Goal: Task Accomplishment & Management: Manage account settings

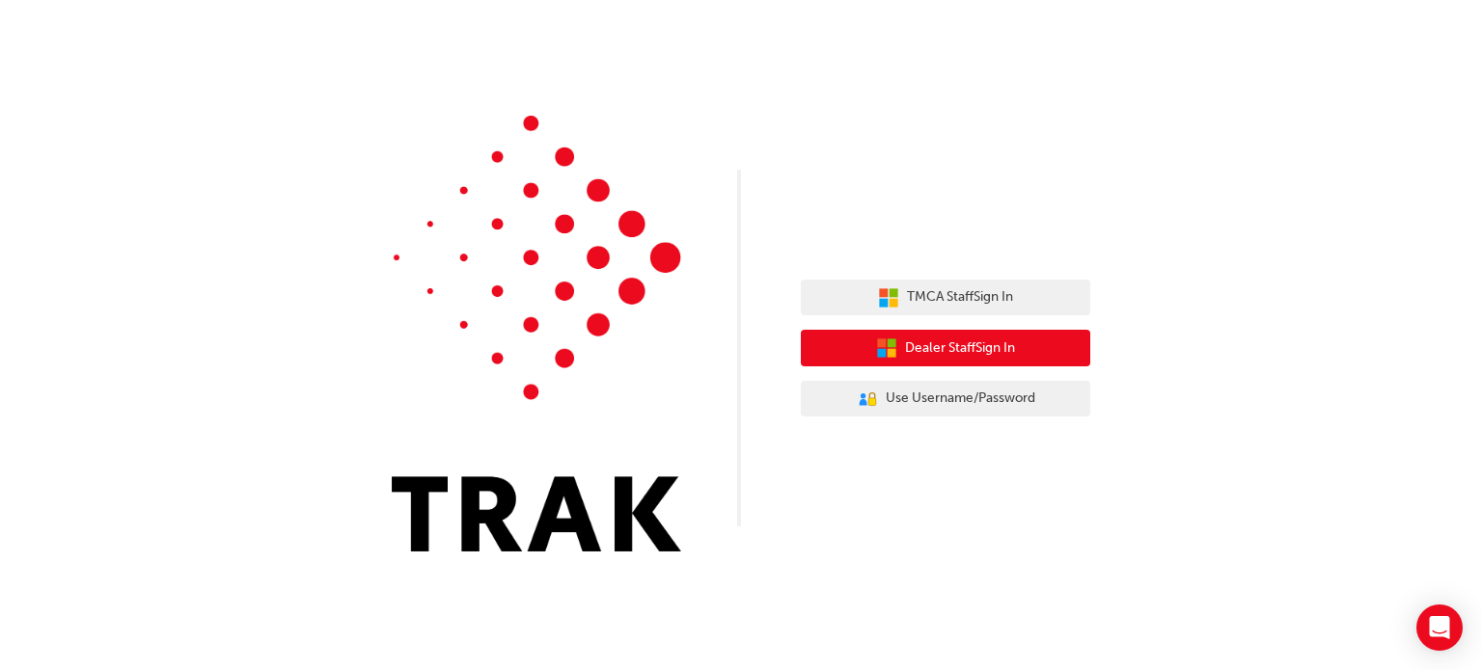
click at [1051, 356] on button "Dealer Staff Sign In" at bounding box center [945, 348] width 289 height 37
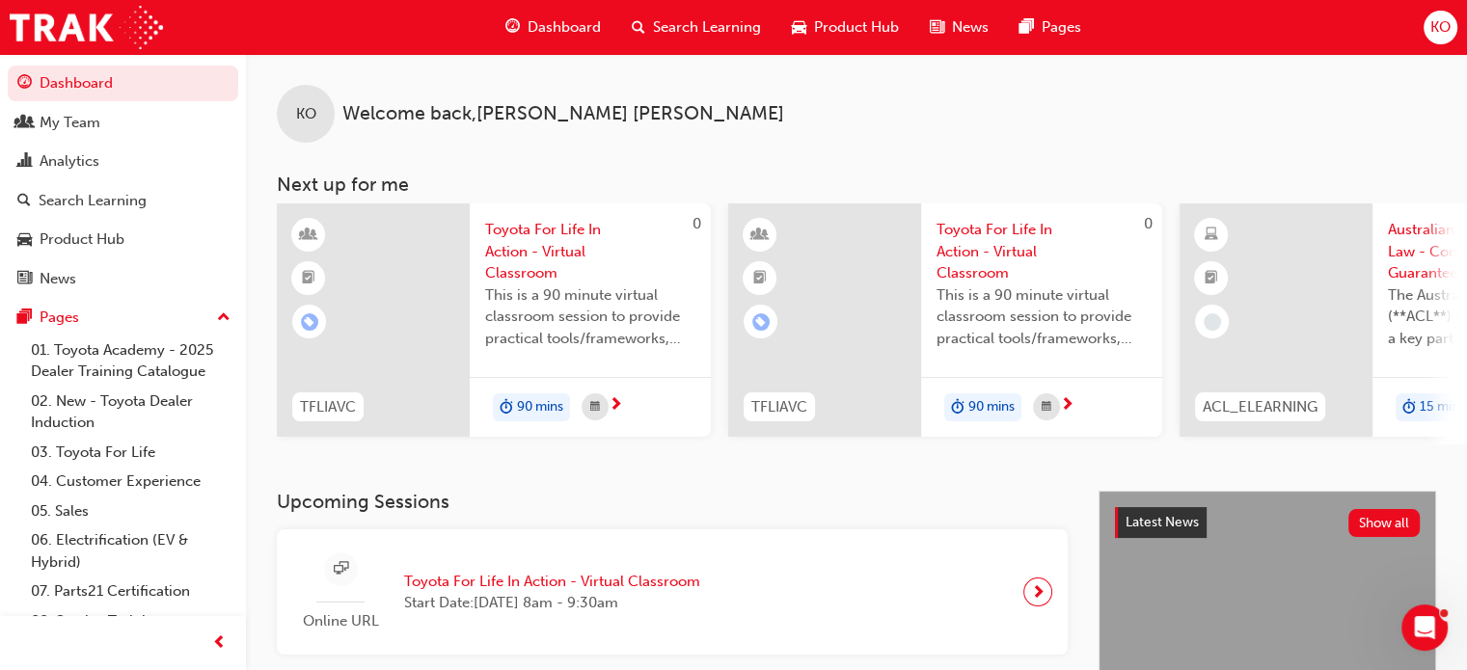
click at [1440, 20] on span "KO" at bounding box center [1440, 27] width 20 height 22
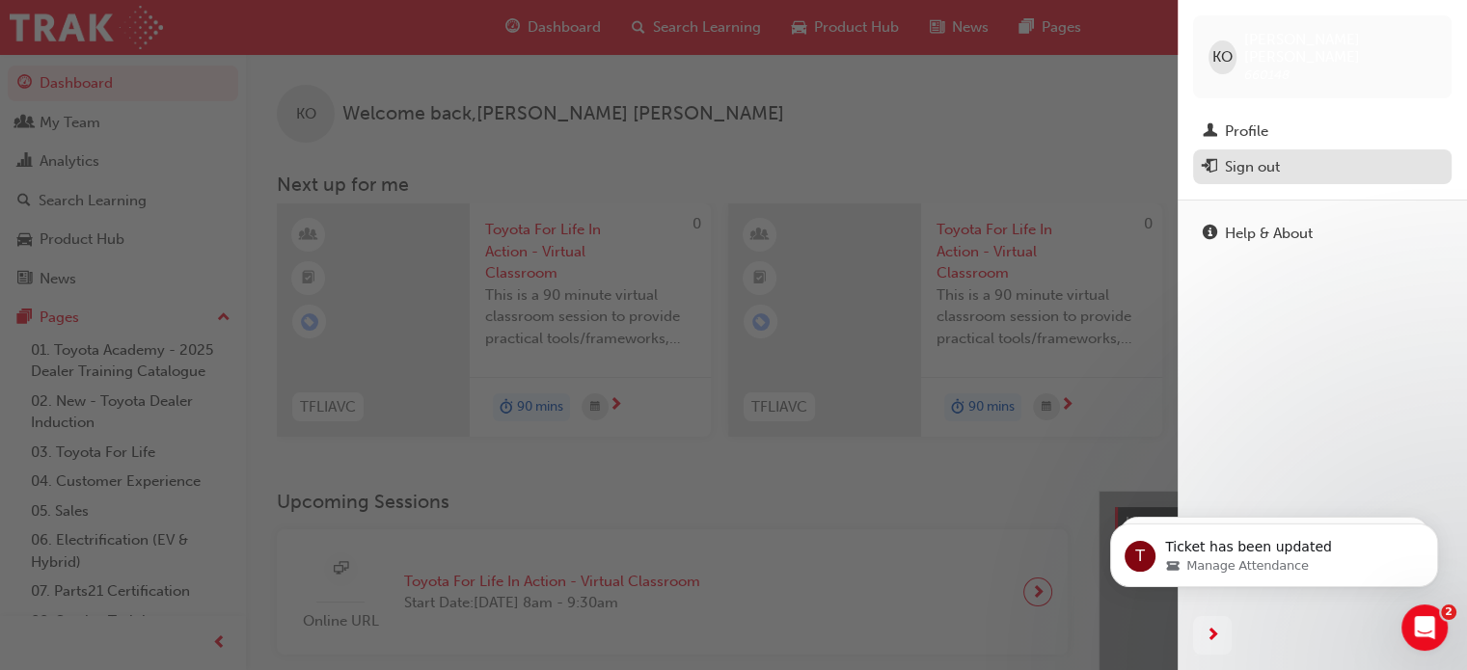
click at [1293, 155] on div "Sign out" at bounding box center [1322, 167] width 239 height 24
